Goal: Obtain resource: Obtain resource

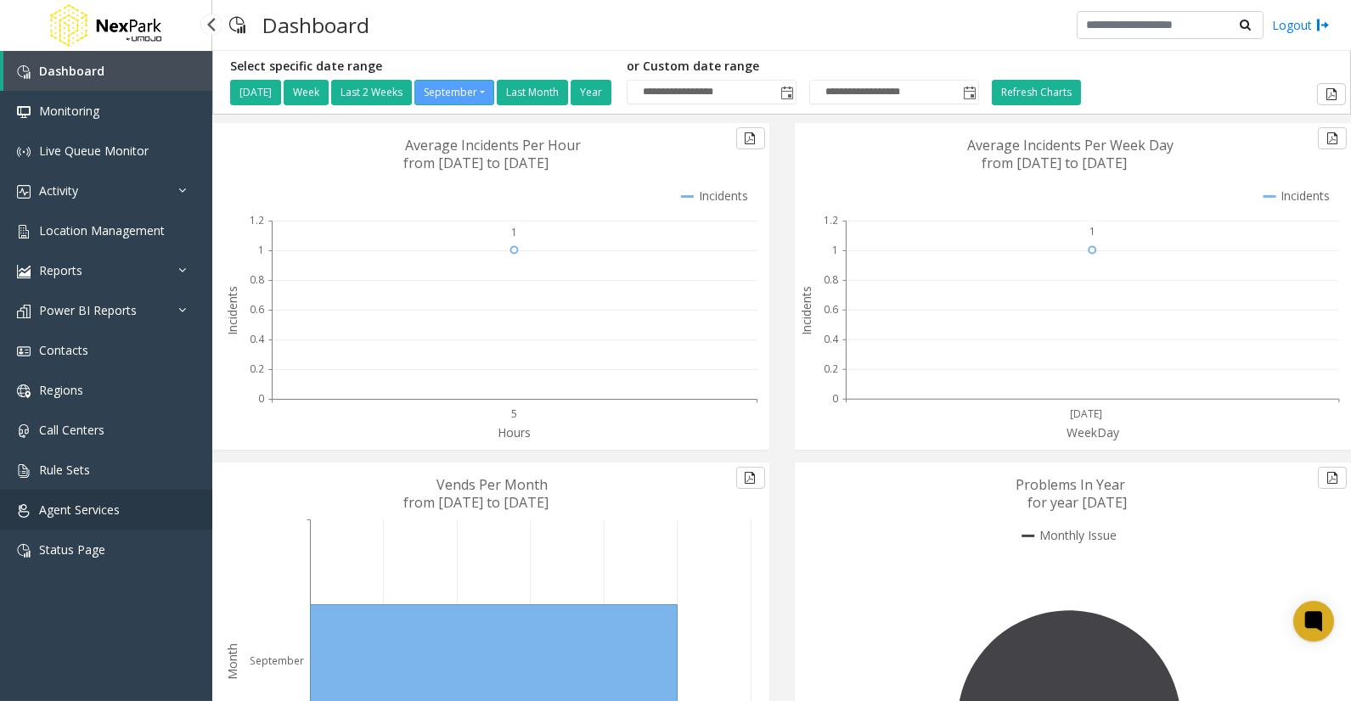
click at [56, 504] on span "Agent Services" at bounding box center [79, 510] width 81 height 16
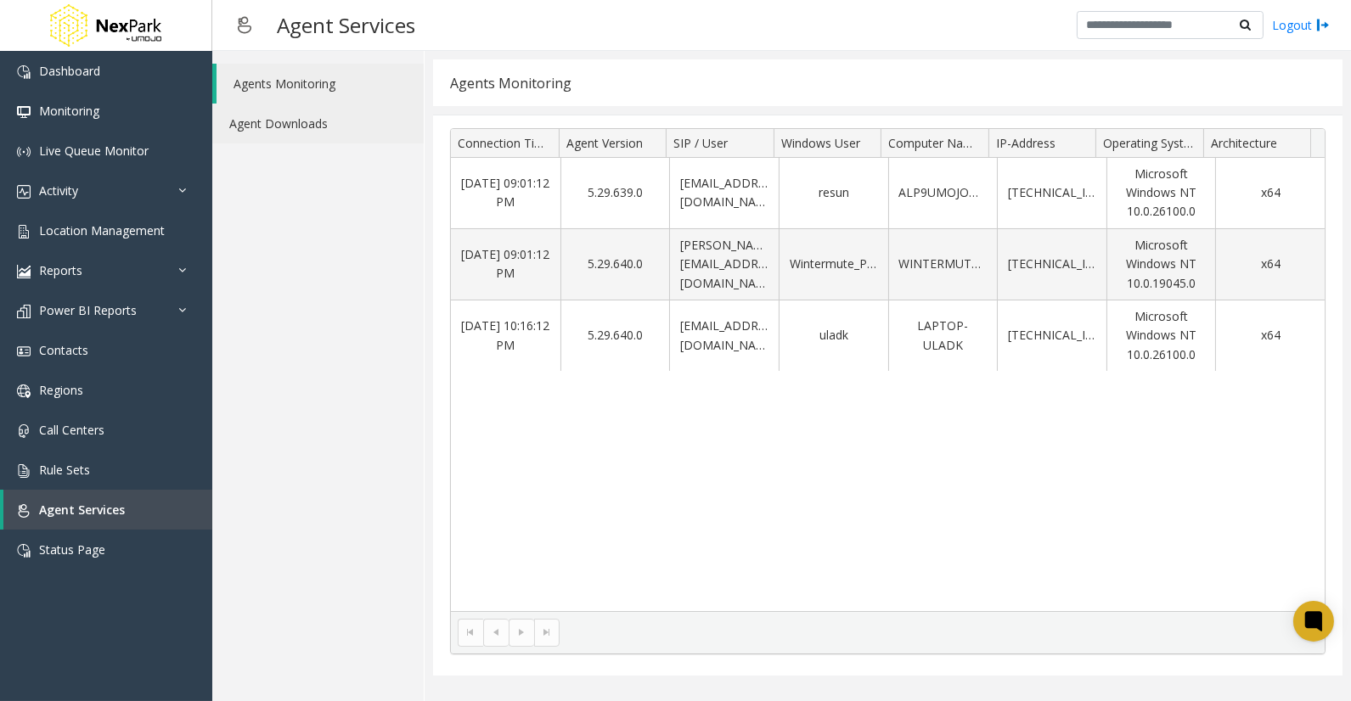
click at [309, 115] on link "Agent Downloads" at bounding box center [317, 124] width 211 height 40
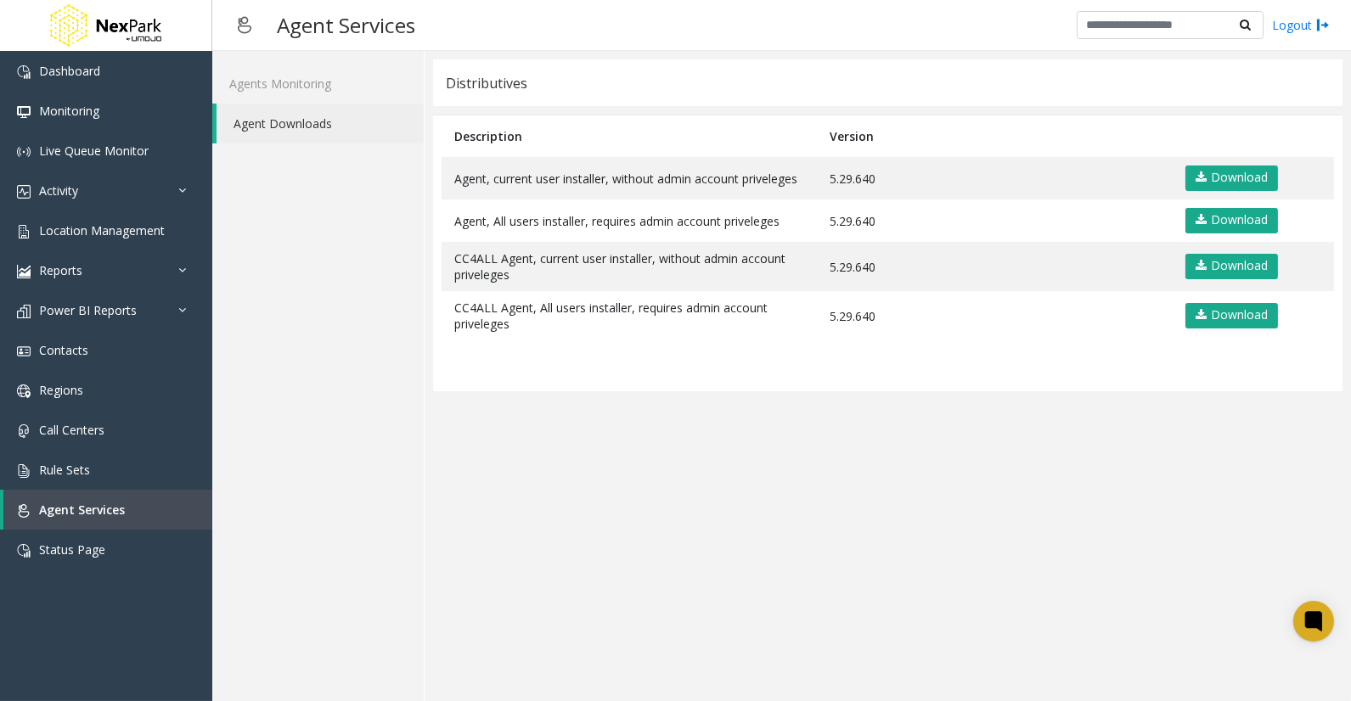
click at [1123, 493] on app-distributives "Distributives Description Version Agent, current user installer, without admin …" at bounding box center [887, 375] width 909 height 633
drag, startPoint x: 805, startPoint y: 549, endPoint x: 809, endPoint y: 531, distance: 19.2
click at [807, 549] on app-distributives "Distributives Description Version Agent, current user installer, without admin …" at bounding box center [887, 375] width 909 height 633
click at [723, 436] on app-distributives "Distributives Description Version Agent, current user installer, without admin …" at bounding box center [887, 375] width 909 height 633
click at [335, 328] on div "Agents Monitoring Agent Downloads" at bounding box center [318, 376] width 212 height 650
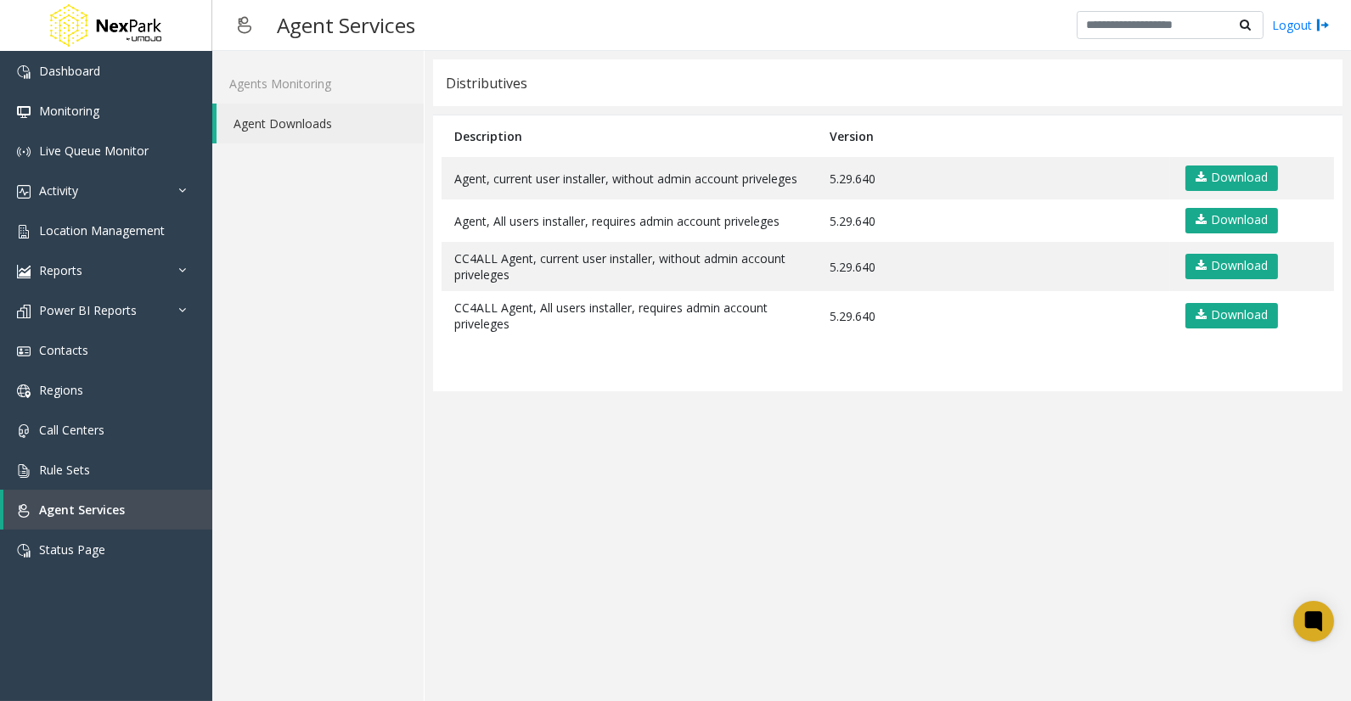
click at [497, 566] on app-distributives "Distributives Description Version Agent, current user installer, without admin …" at bounding box center [887, 375] width 909 height 633
drag, startPoint x: 888, startPoint y: 175, endPoint x: 825, endPoint y: 185, distance: 63.7
click at [825, 185] on td "5.29.640" at bounding box center [993, 178] width 353 height 42
copy td "5.29.640"
drag, startPoint x: 353, startPoint y: 337, endPoint x: 363, endPoint y: 337, distance: 10.2
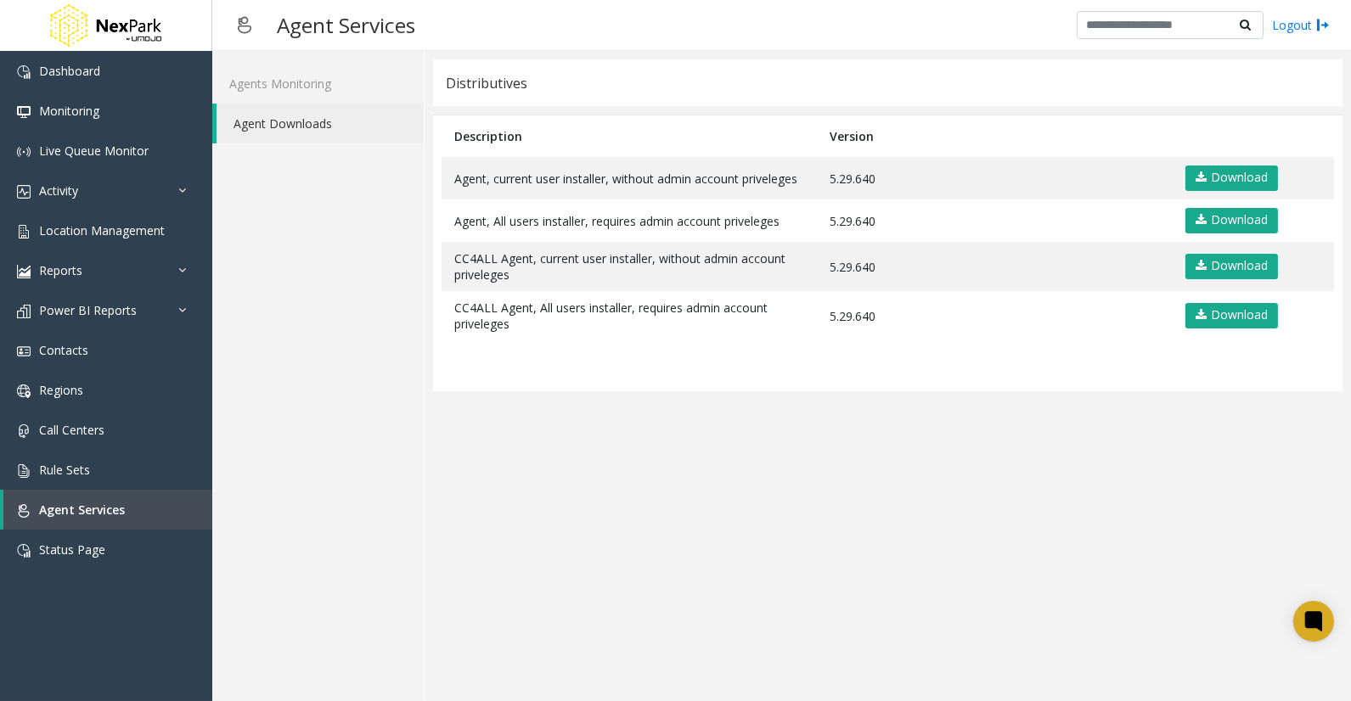
click at [353, 337] on div "Agents Monitoring Agent Downloads" at bounding box center [318, 376] width 212 height 650
click at [946, 521] on app-distributives "Distributives Description Version Agent, current user installer, without admin …" at bounding box center [887, 375] width 909 height 633
click at [1056, 590] on app-distributives "Distributives Description Version Agent, current user installer, without admin …" at bounding box center [887, 375] width 909 height 633
drag, startPoint x: 1146, startPoint y: 542, endPoint x: 1134, endPoint y: 518, distance: 27.0
click at [1146, 542] on app-distributives "Distributives Description Version Agent, current user installer, without admin …" at bounding box center [887, 375] width 909 height 633
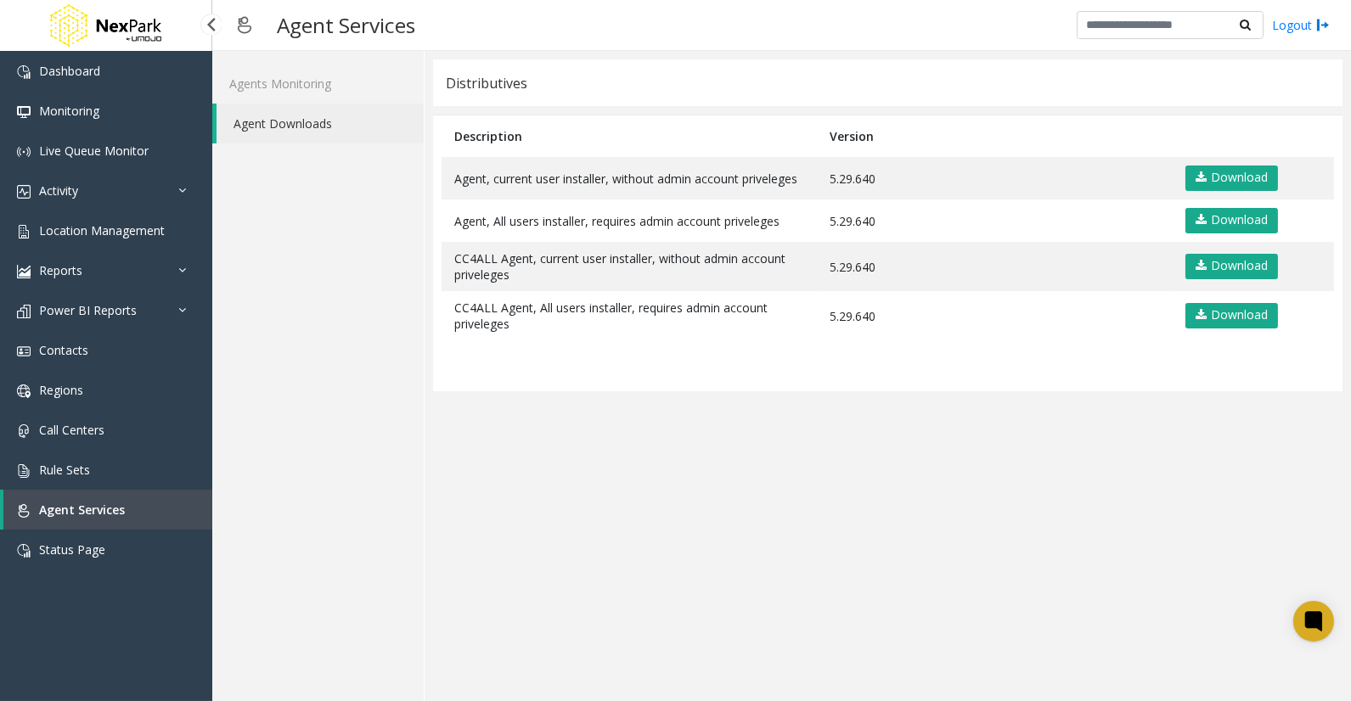
click at [519, 613] on app-distributives "Distributives Description Version Agent, current user installer, without admin …" at bounding box center [887, 375] width 909 height 633
click at [530, 667] on app-distributives "Distributives Description Version Agent, current user installer, without admin …" at bounding box center [887, 375] width 909 height 633
click at [1023, 480] on app-distributives "Distributives Description Version Agent, current user installer, without admin …" at bounding box center [887, 375] width 909 height 633
